Goal: Task Accomplishment & Management: Use online tool/utility

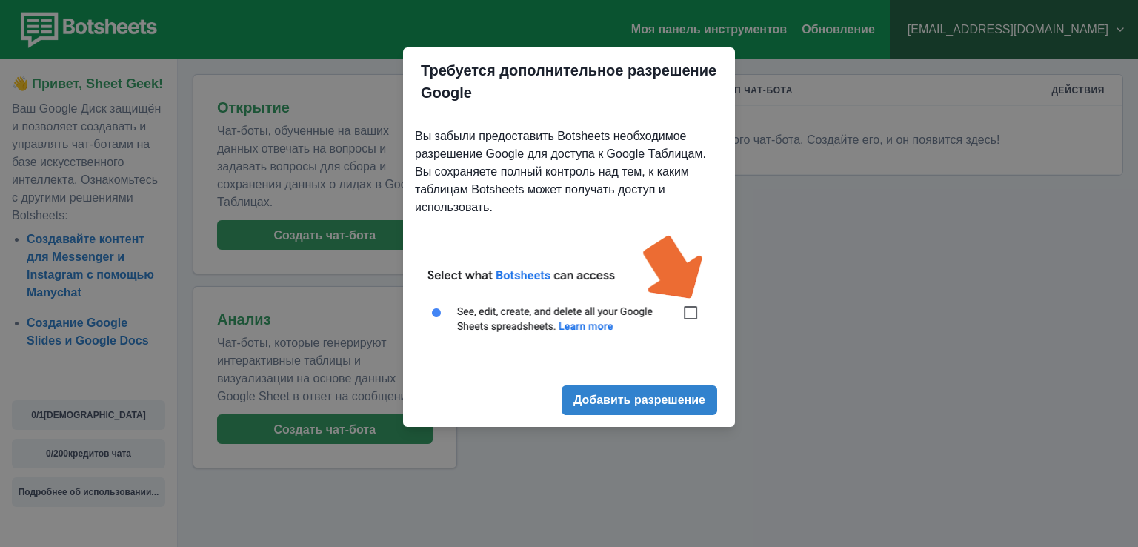
click at [696, 312] on img at bounding box center [569, 291] width 308 height 139
click at [691, 315] on img at bounding box center [569, 291] width 308 height 139
click at [690, 314] on img at bounding box center [569, 291] width 308 height 139
click at [665, 401] on font "Добавить разрешение" at bounding box center [639, 400] width 132 height 13
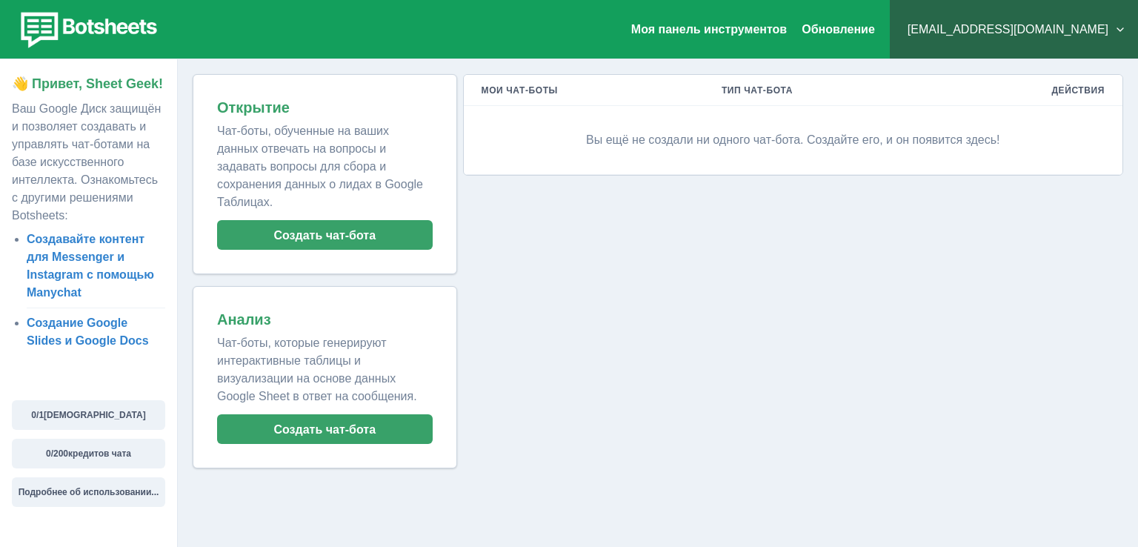
click at [756, 143] on font "Вы ещё не создали ни одного чат-бота. Создайте его, и он появится здесь!" at bounding box center [792, 139] width 413 height 13
click at [743, 24] on font "Моя панель инструментов" at bounding box center [709, 29] width 156 height 13
click at [351, 229] on font "Создать чат-бота" at bounding box center [324, 235] width 102 height 13
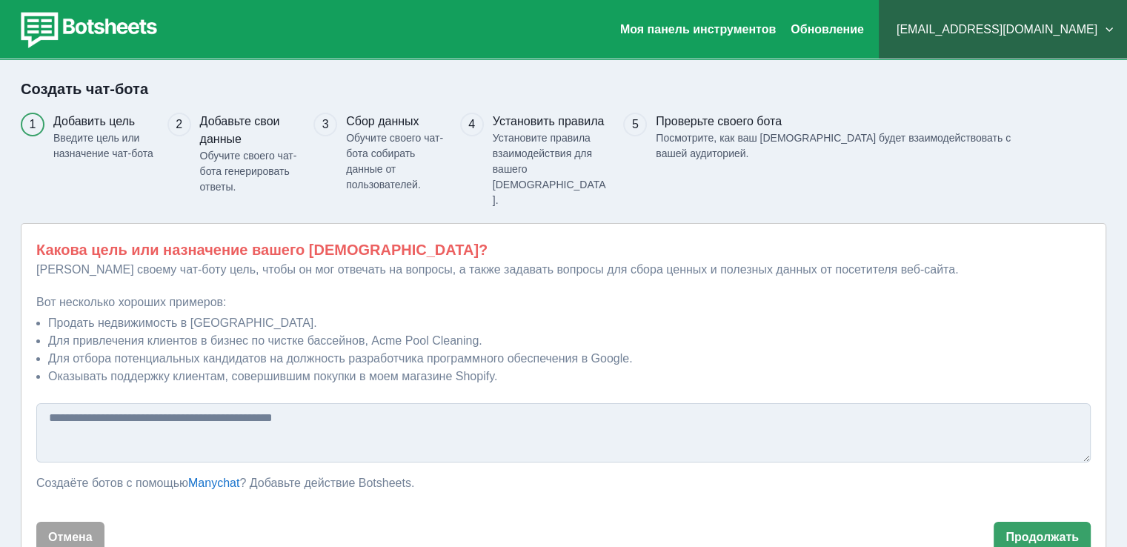
click at [385, 403] on textarea at bounding box center [563, 432] width 1054 height 59
type textarea "*"
type textarea "**********"
